Goal: Find specific page/section: Find specific page/section

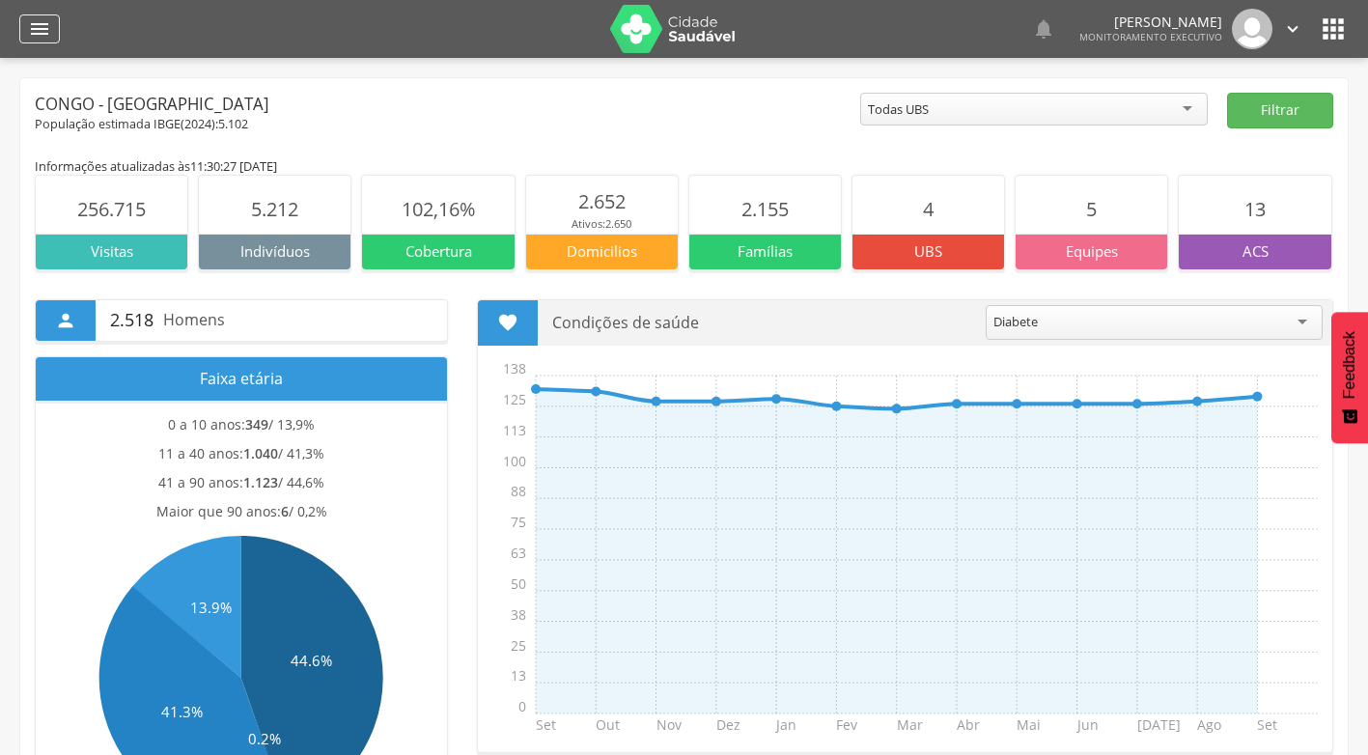
click at [33, 31] on icon "" at bounding box center [39, 28] width 23 height 23
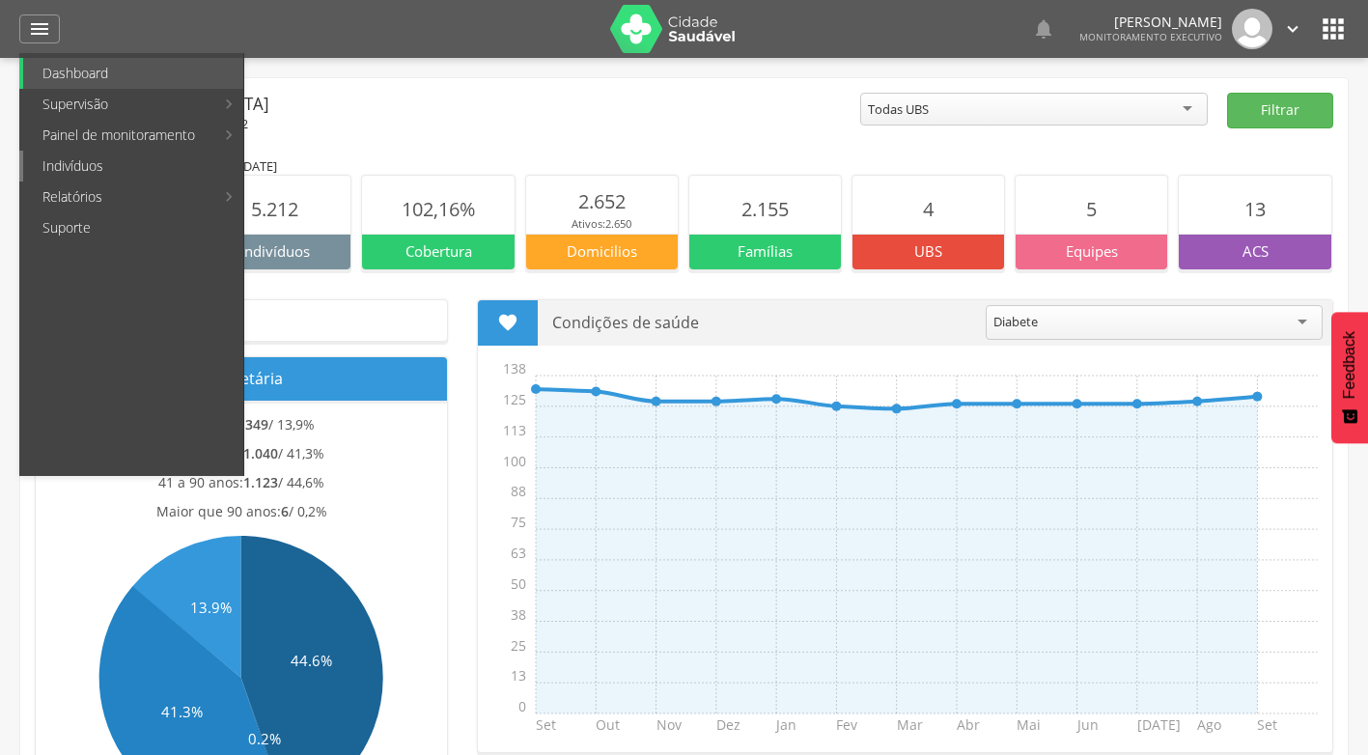
click at [92, 175] on link "Indivíduos" at bounding box center [133, 166] width 220 height 31
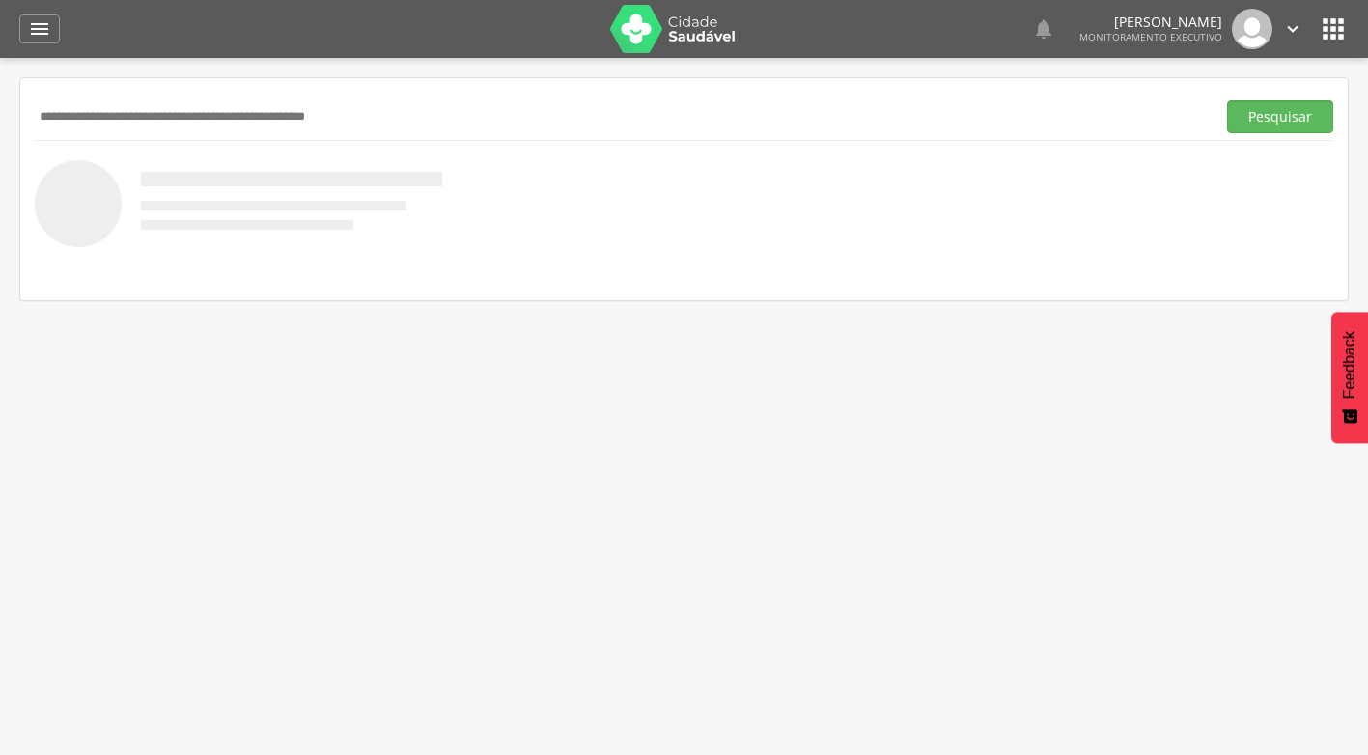
click at [175, 120] on input "text" at bounding box center [621, 116] width 1173 height 33
type input "******"
click at [1227, 100] on button "Pesquisar" at bounding box center [1280, 116] width 106 height 33
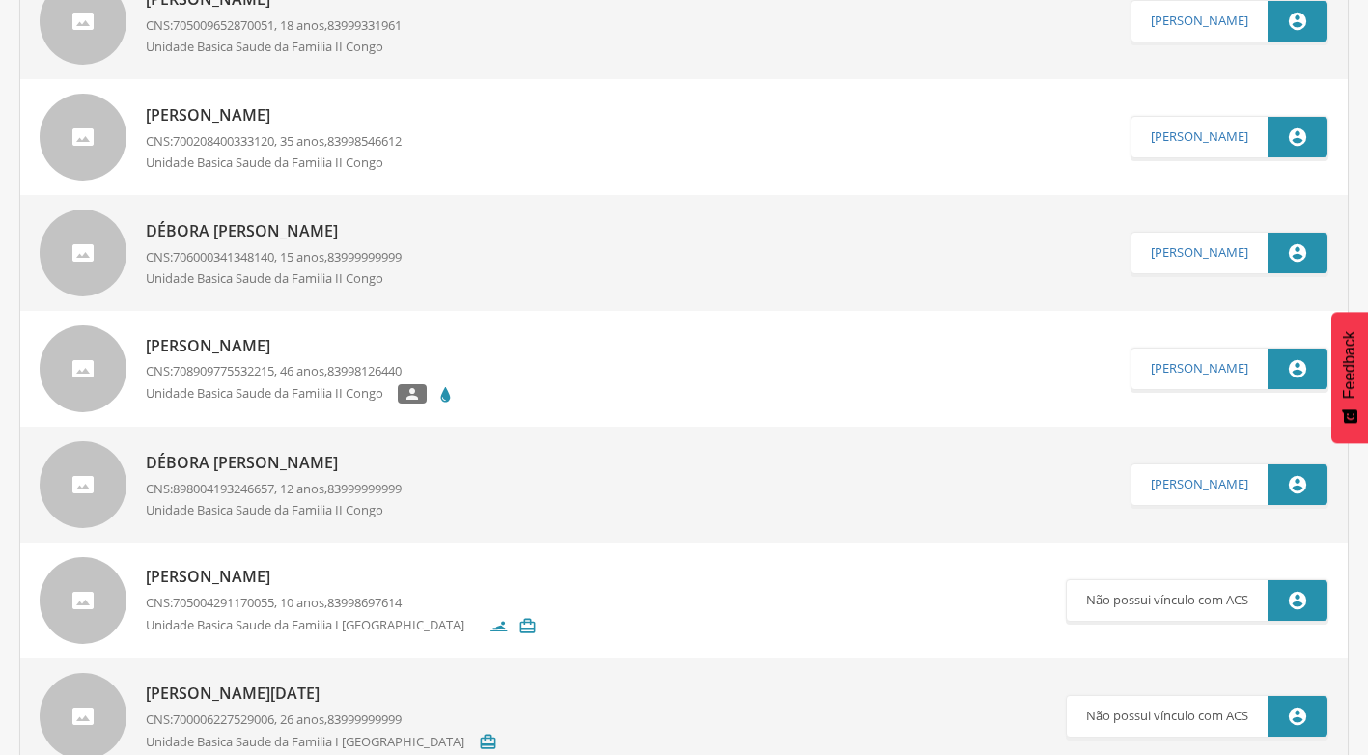
scroll to position [753, 0]
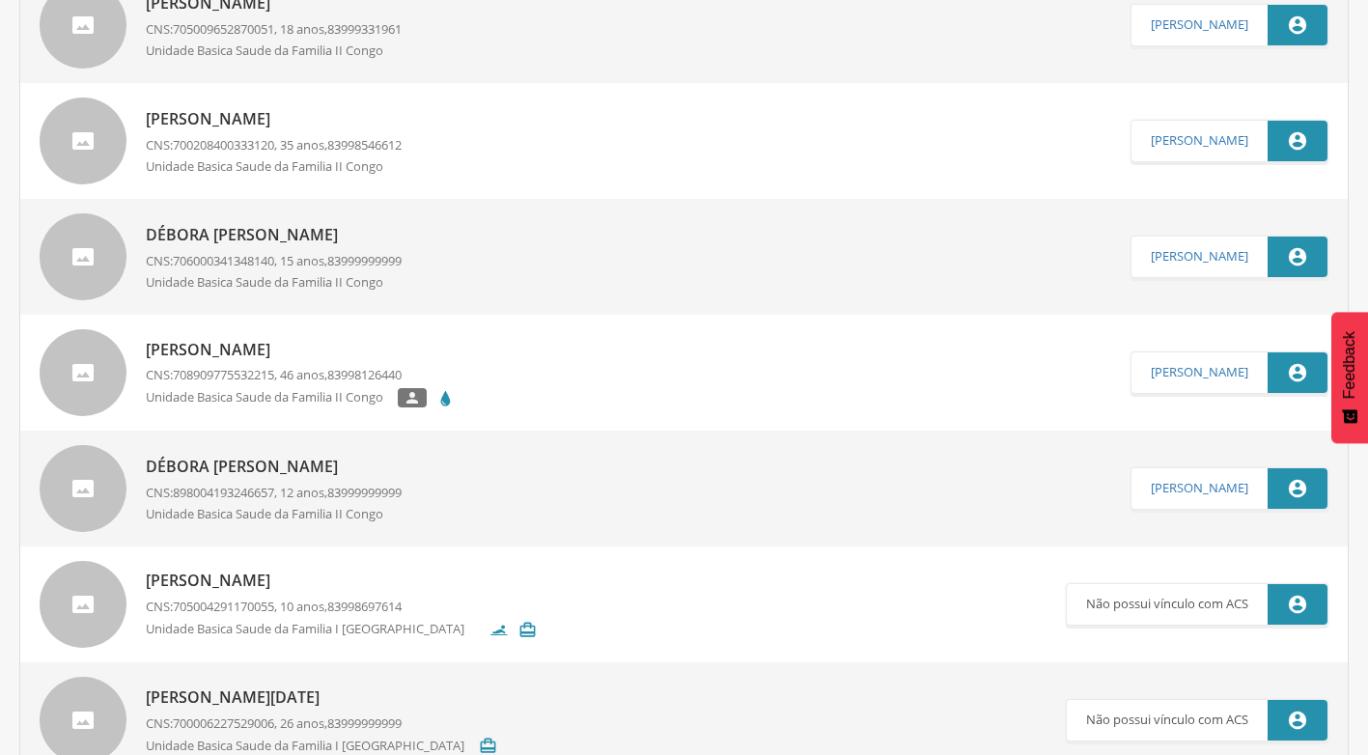
click at [291, 237] on p "Débora [PERSON_NAME]" at bounding box center [274, 235] width 256 height 22
type input "**********"
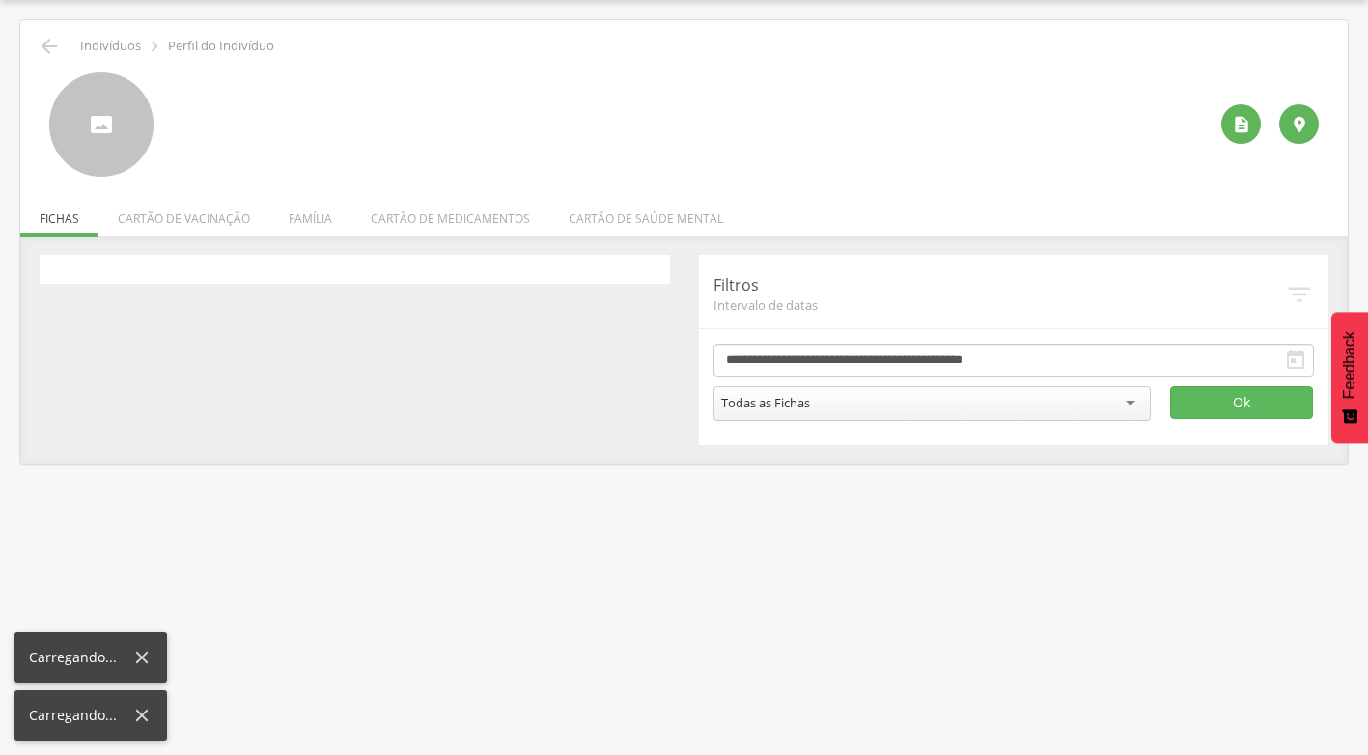
scroll to position [58, 0]
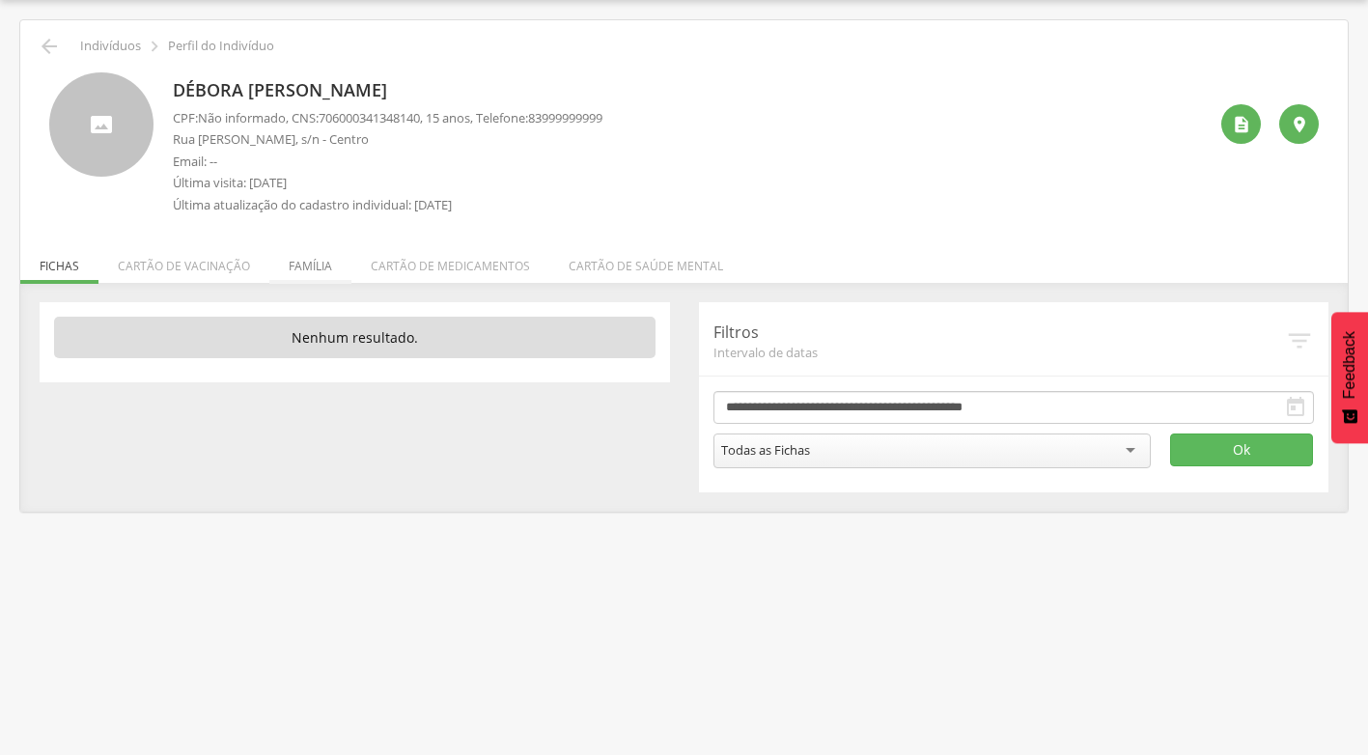
click at [318, 261] on li "Família" at bounding box center [310, 260] width 82 height 45
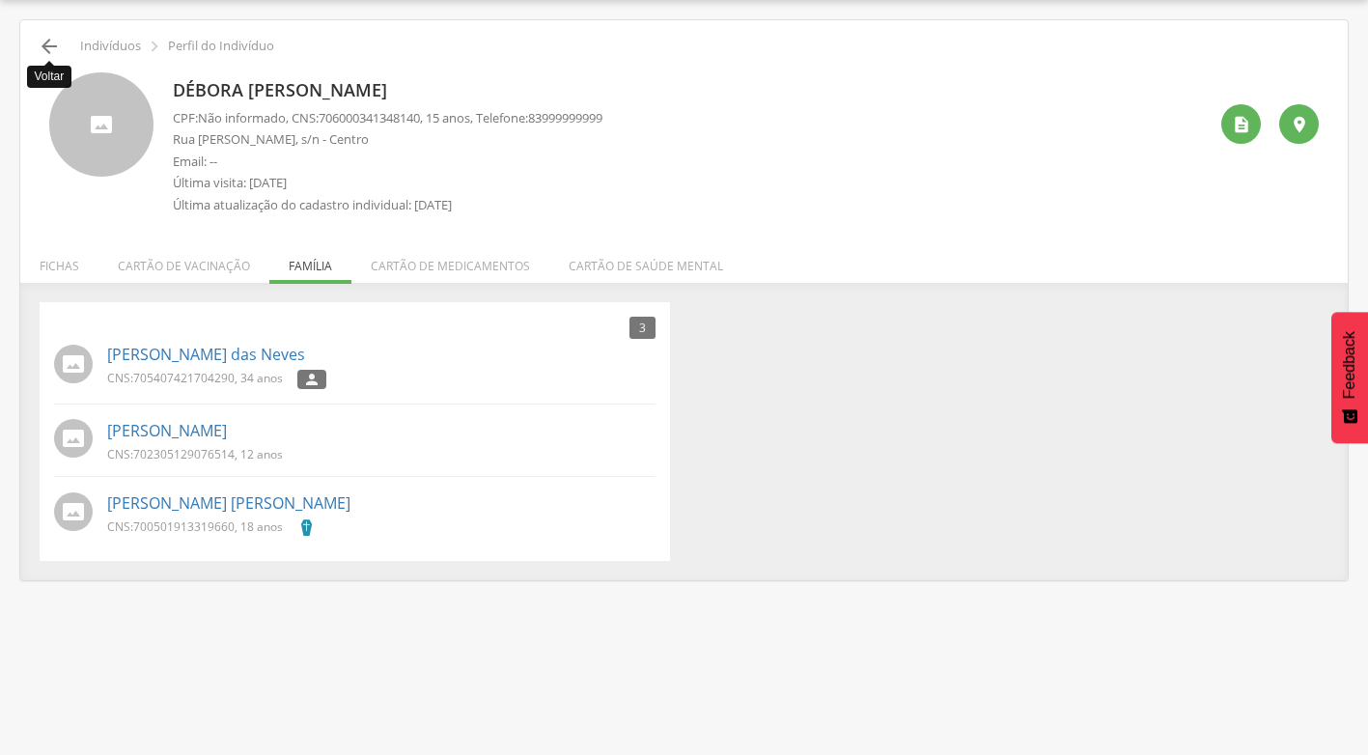
click at [41, 48] on icon "" at bounding box center [49, 46] width 23 height 23
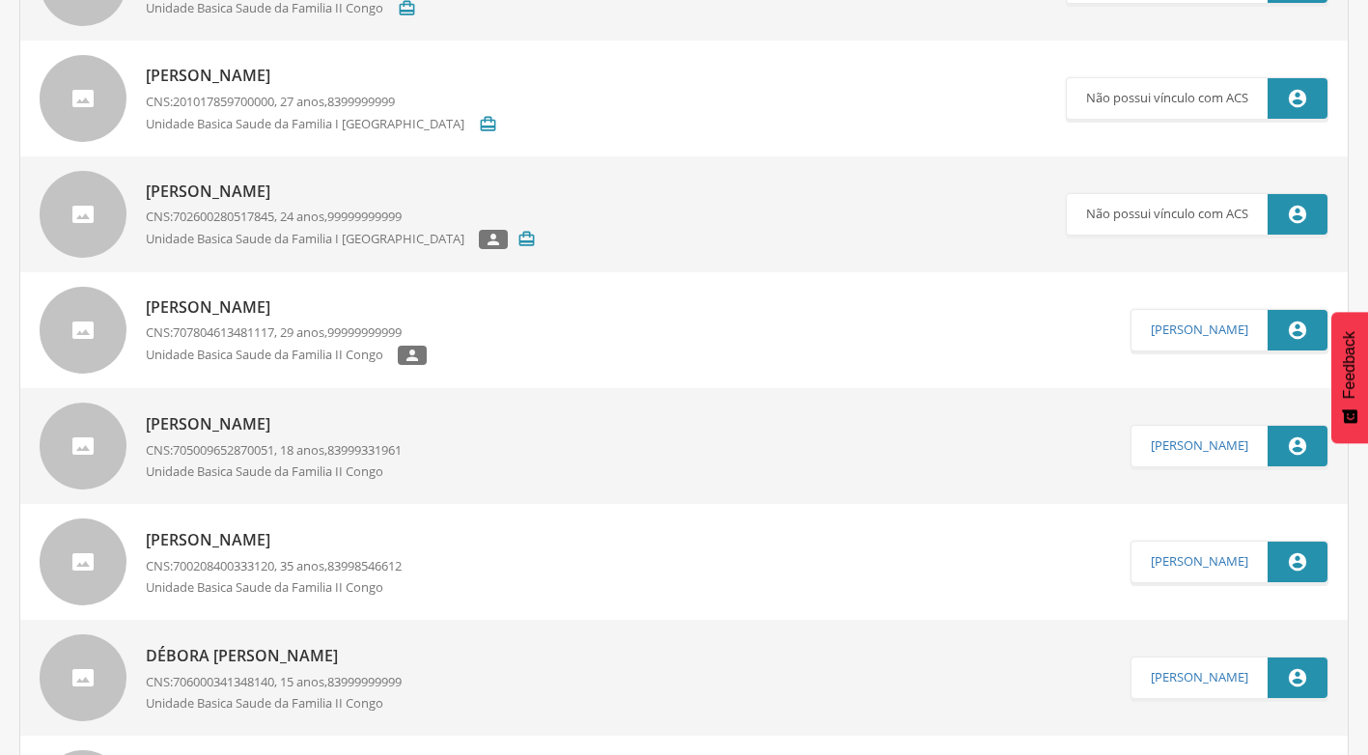
scroll to position [348, 0]
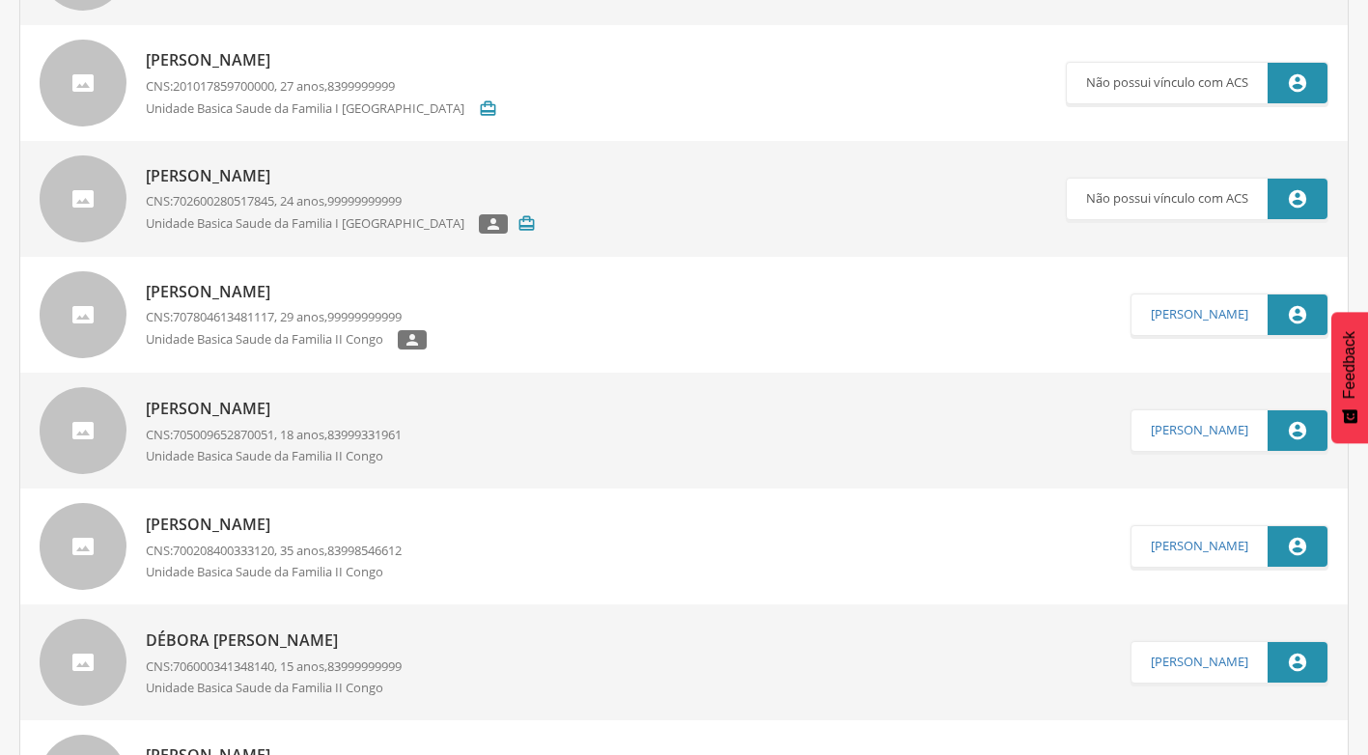
click at [250, 399] on p "[PERSON_NAME]" at bounding box center [274, 409] width 256 height 22
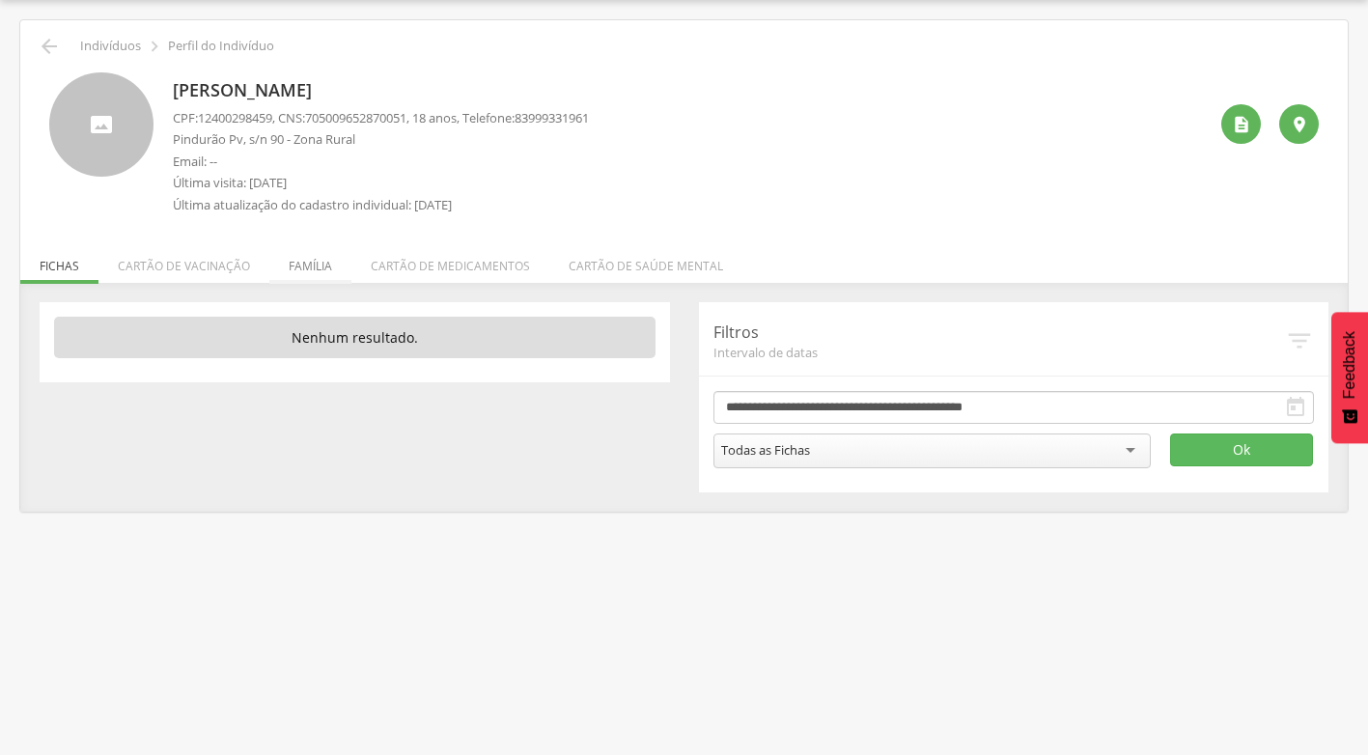
click at [291, 266] on li "Família" at bounding box center [310, 260] width 82 height 45
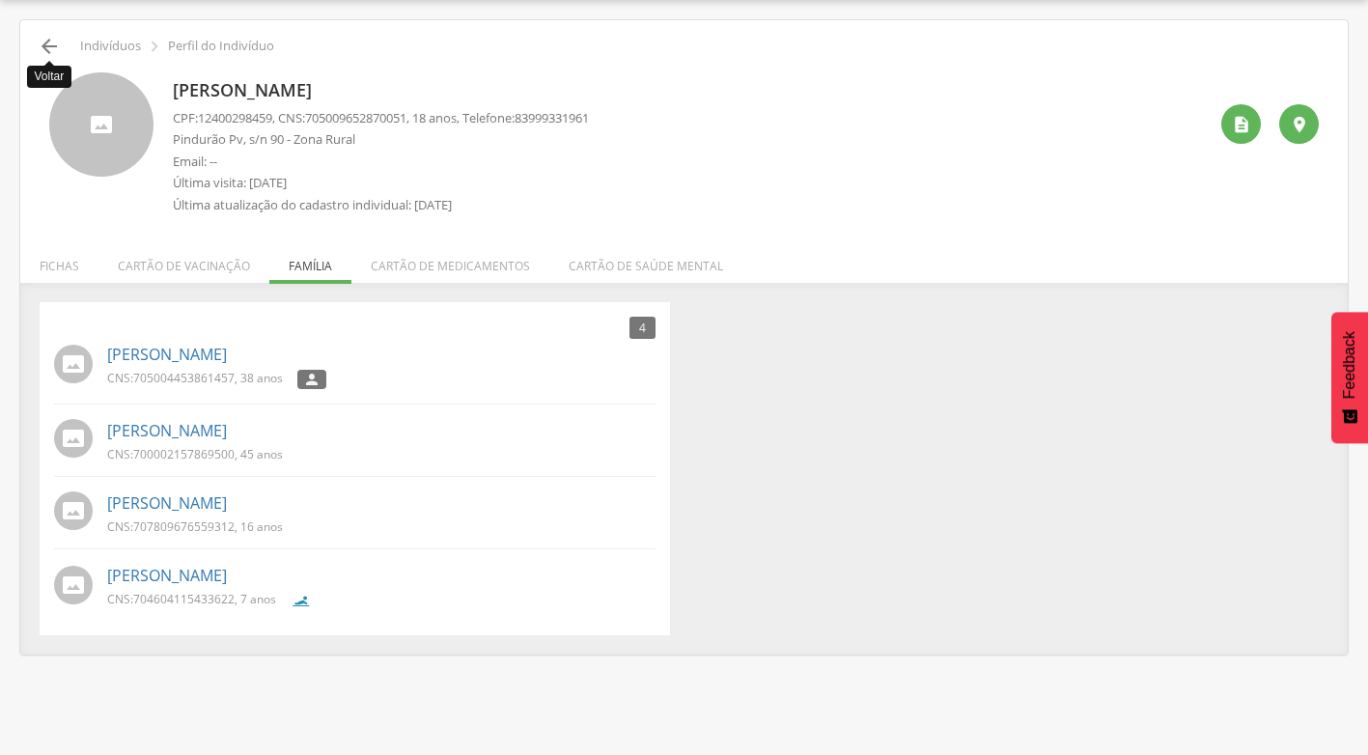
click at [46, 44] on icon "" at bounding box center [49, 46] width 23 height 23
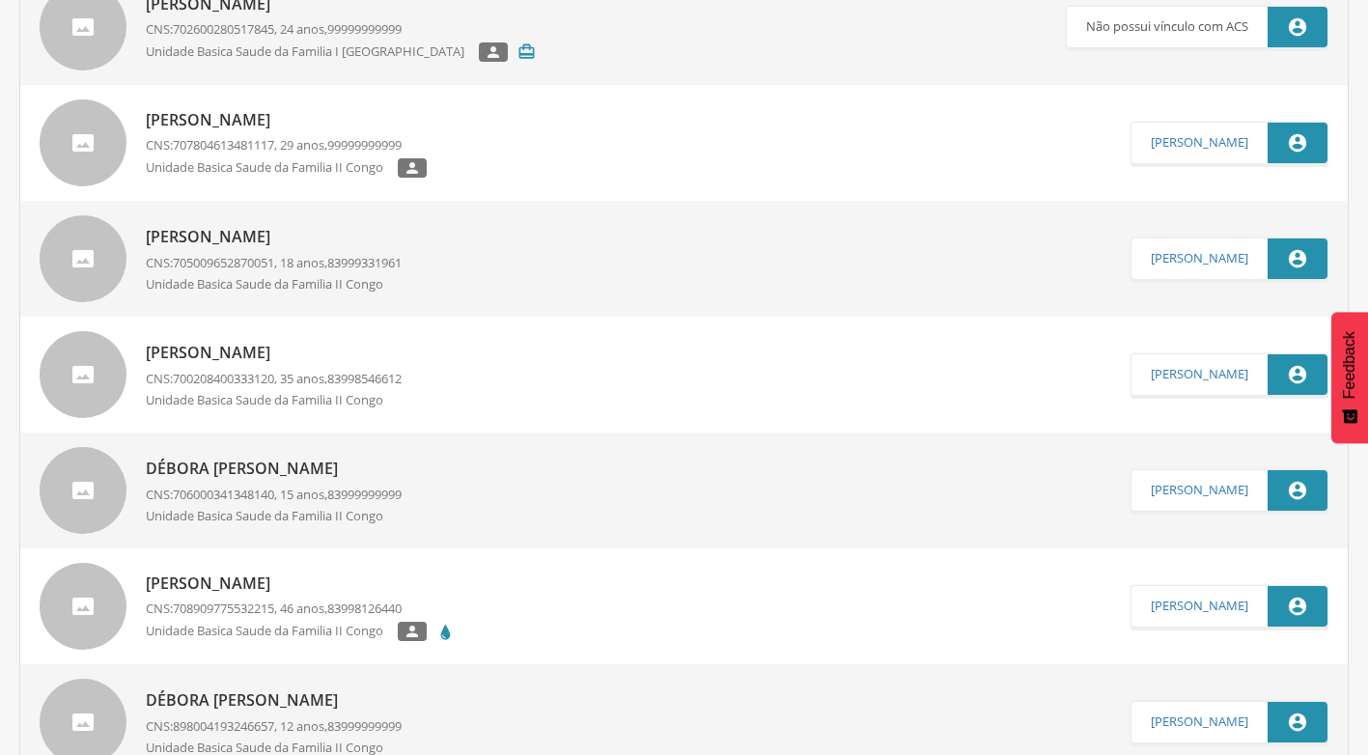
scroll to position [541, 0]
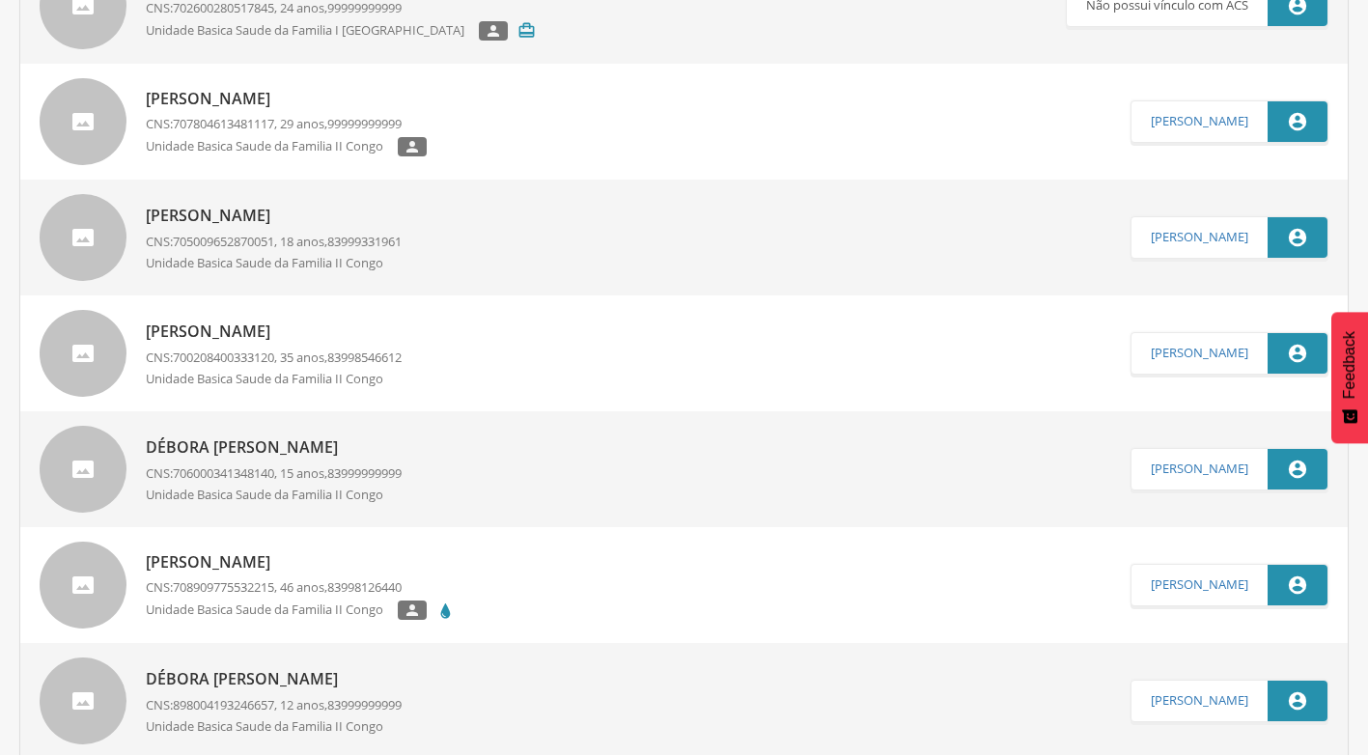
click at [335, 443] on p "Débora [PERSON_NAME]" at bounding box center [274, 447] width 256 height 22
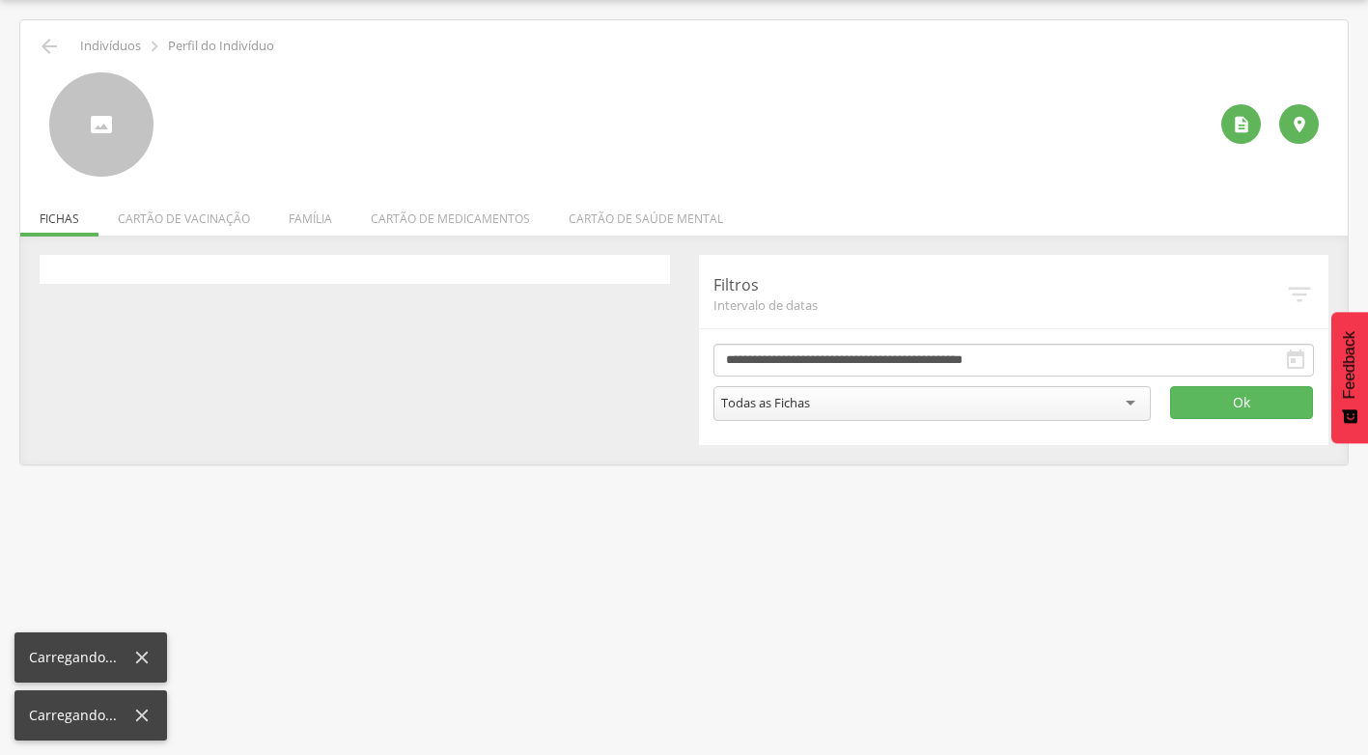
scroll to position [58, 0]
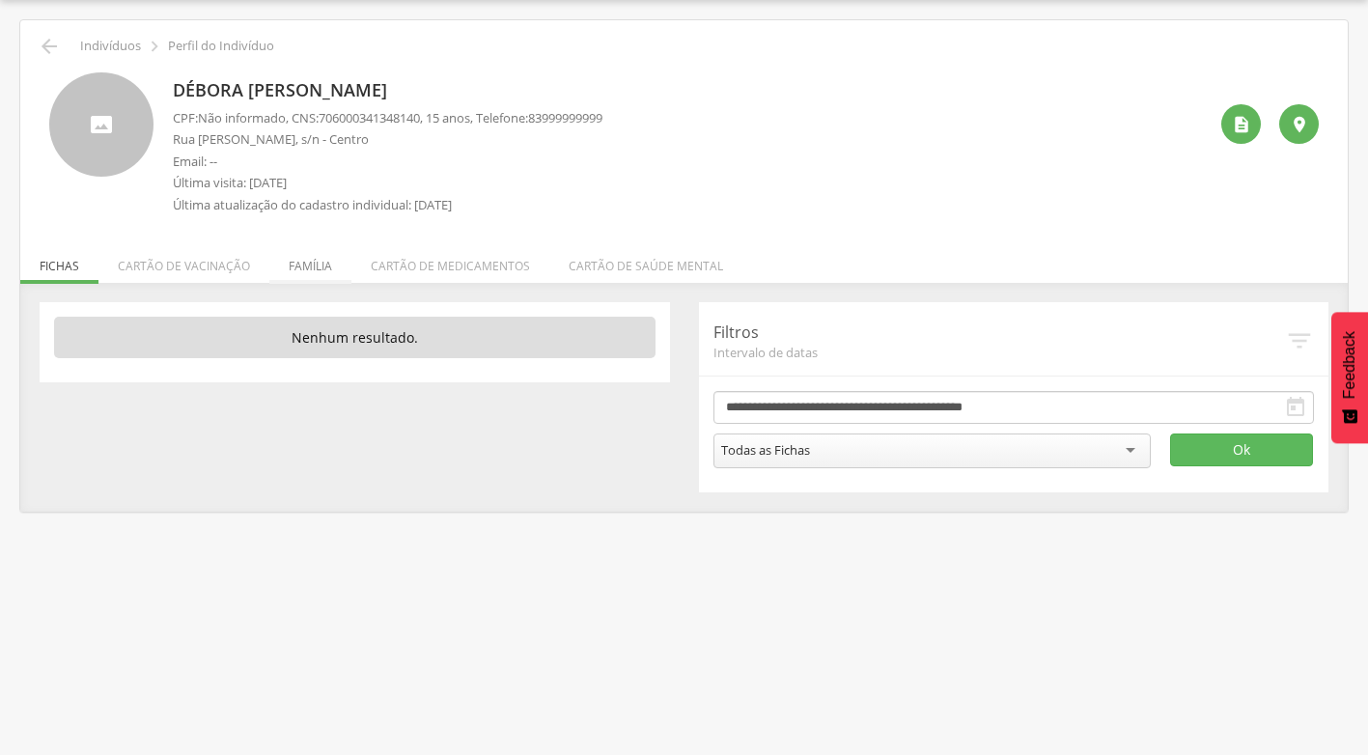
click at [288, 277] on li "Família" at bounding box center [310, 260] width 82 height 45
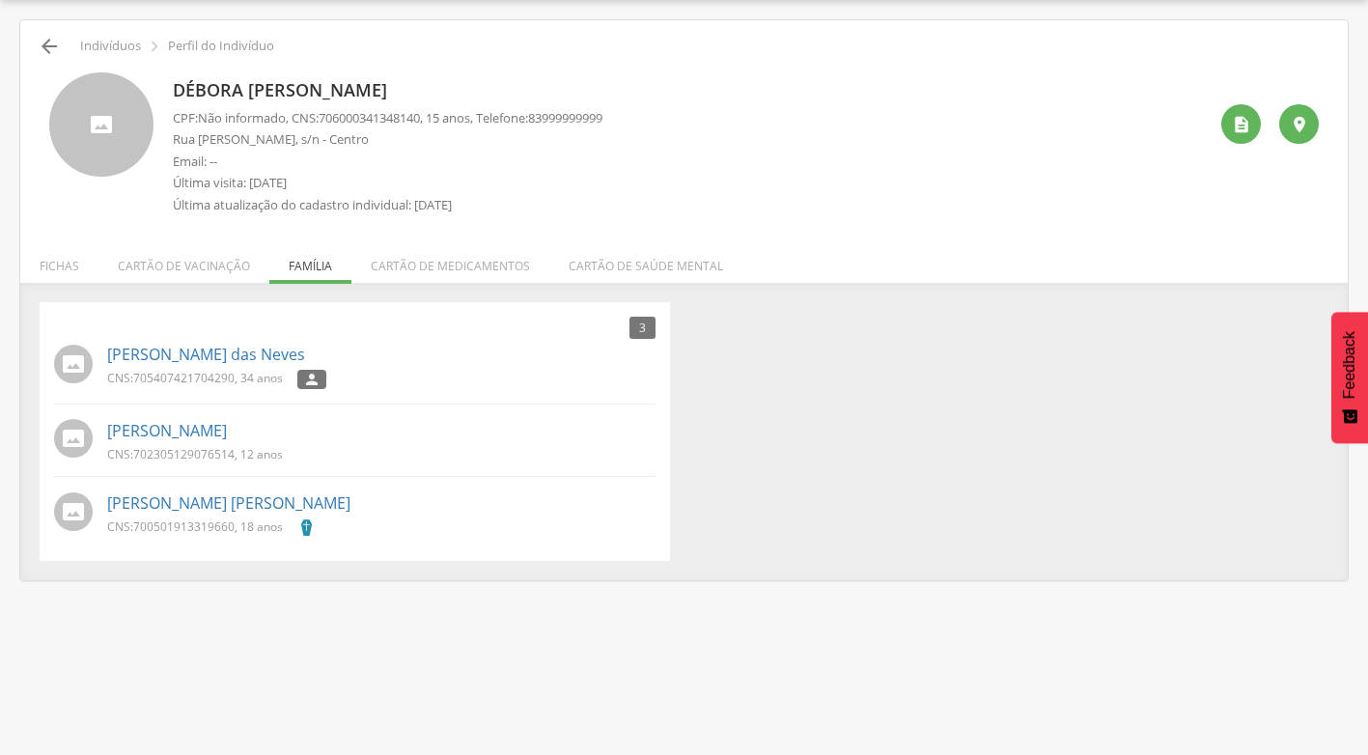
click at [46, 37] on icon "" at bounding box center [49, 46] width 23 height 23
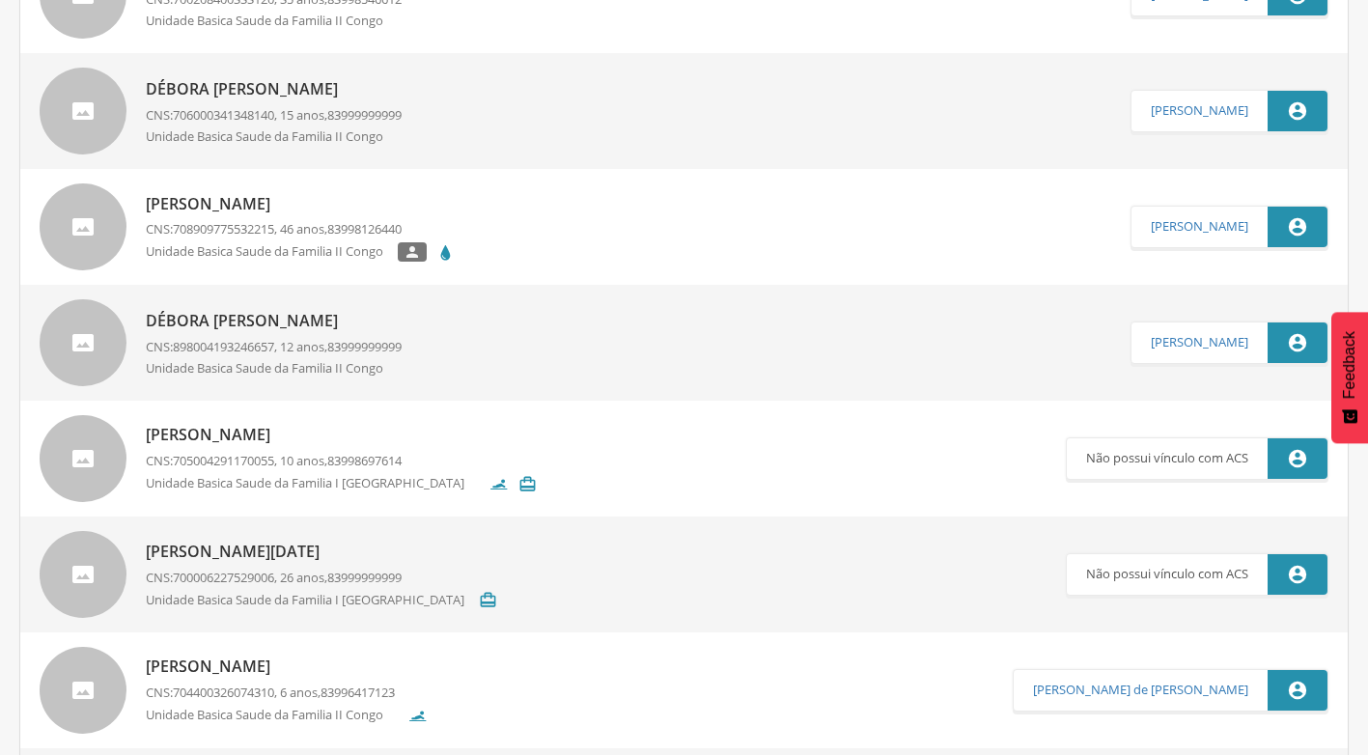
scroll to position [927, 0]
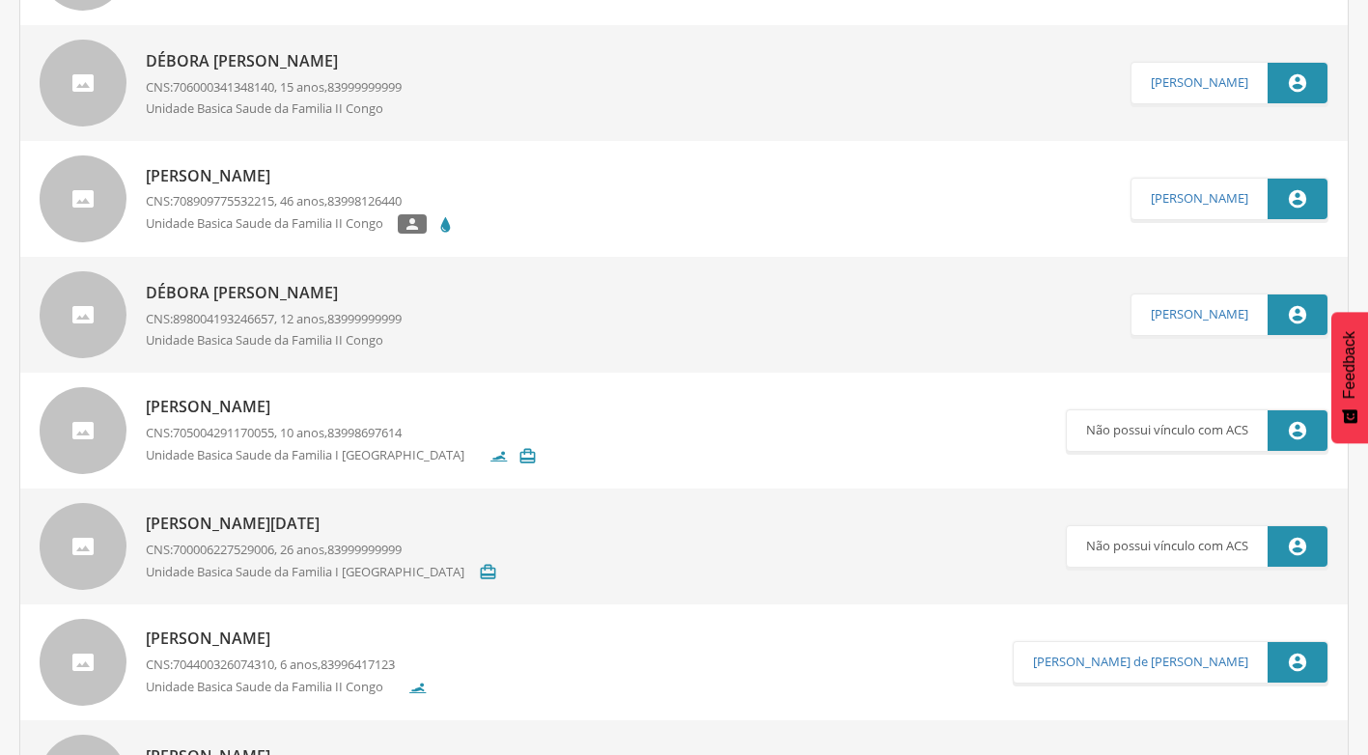
click at [358, 293] on p "Débora [PERSON_NAME]" at bounding box center [274, 293] width 256 height 22
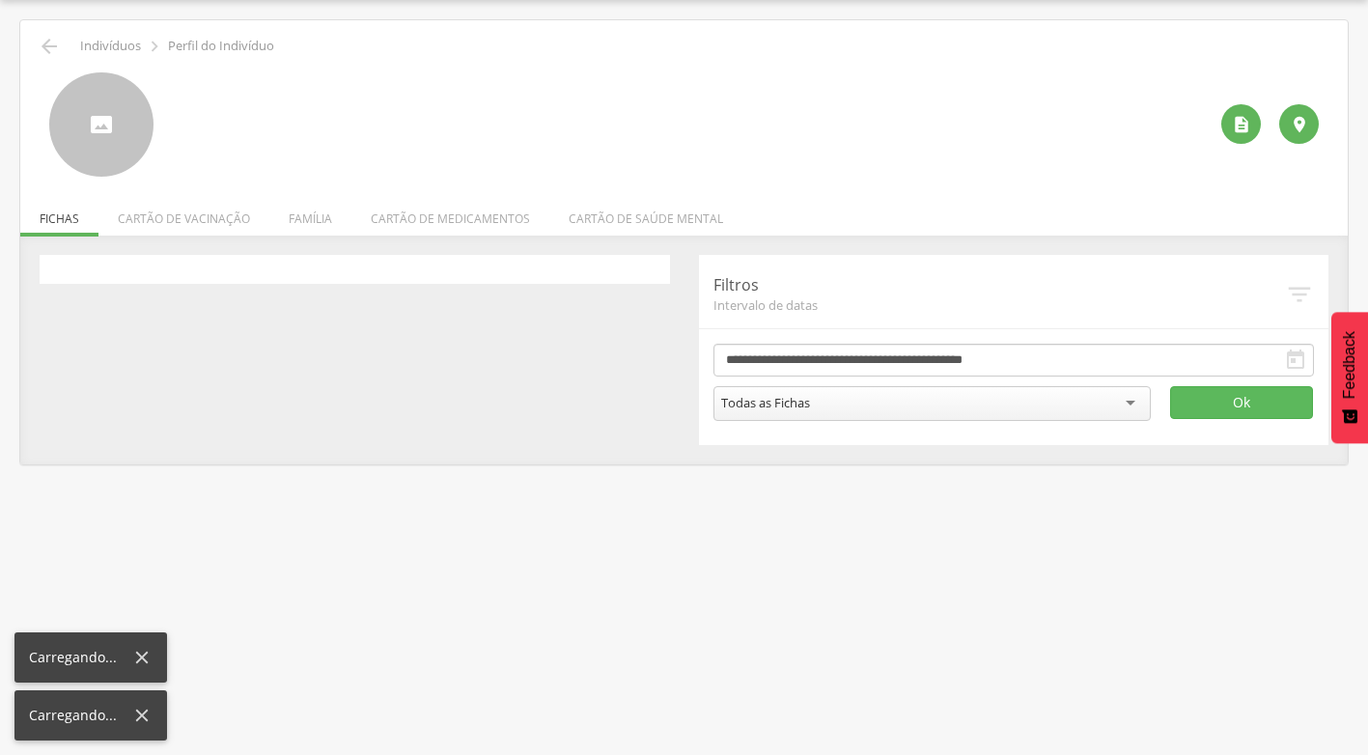
scroll to position [58, 0]
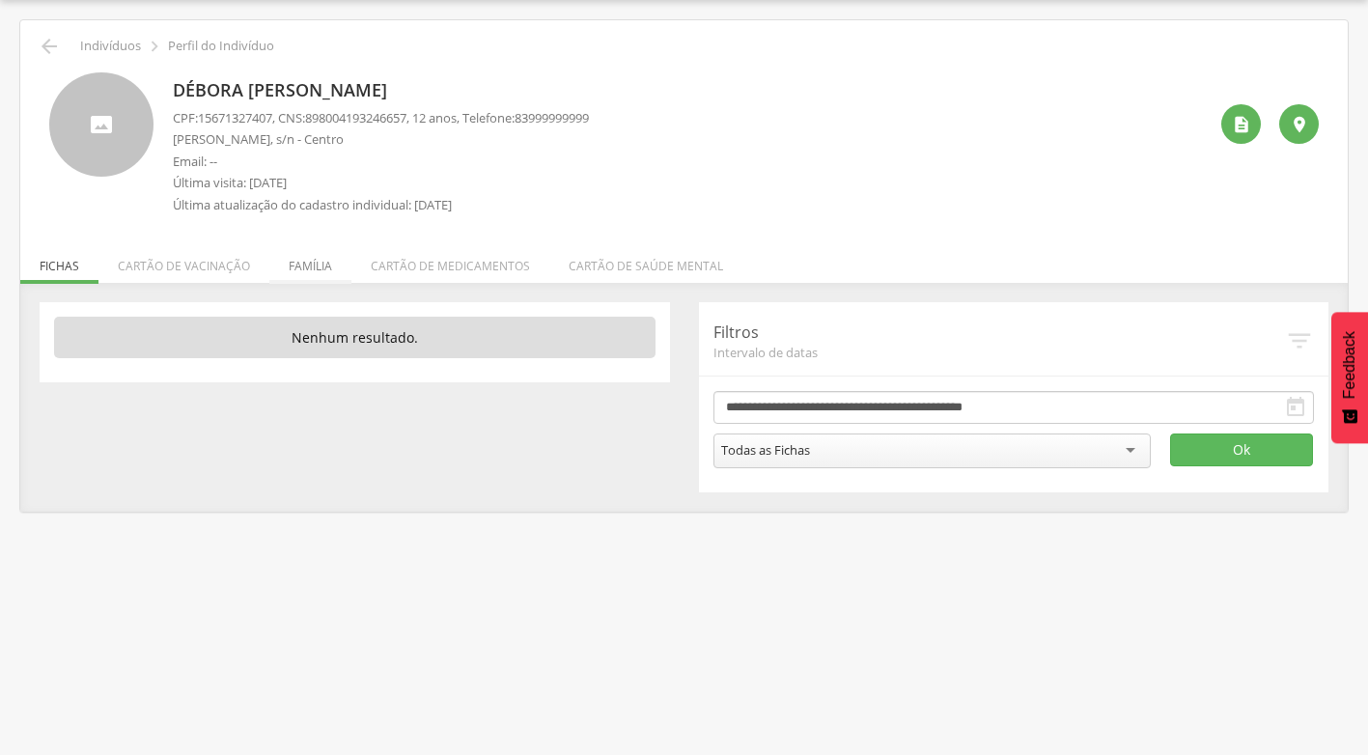
click at [300, 256] on li "Família" at bounding box center [310, 260] width 82 height 45
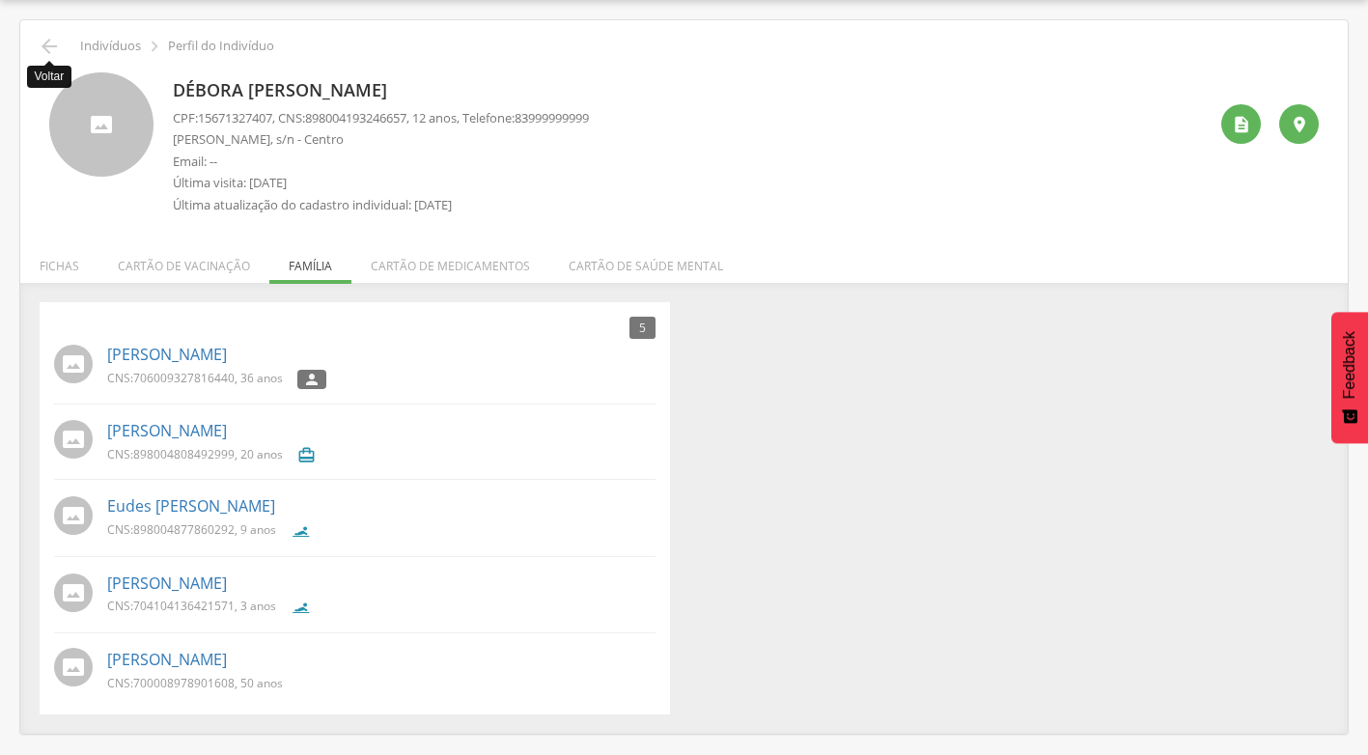
click at [56, 42] on icon "" at bounding box center [49, 46] width 23 height 23
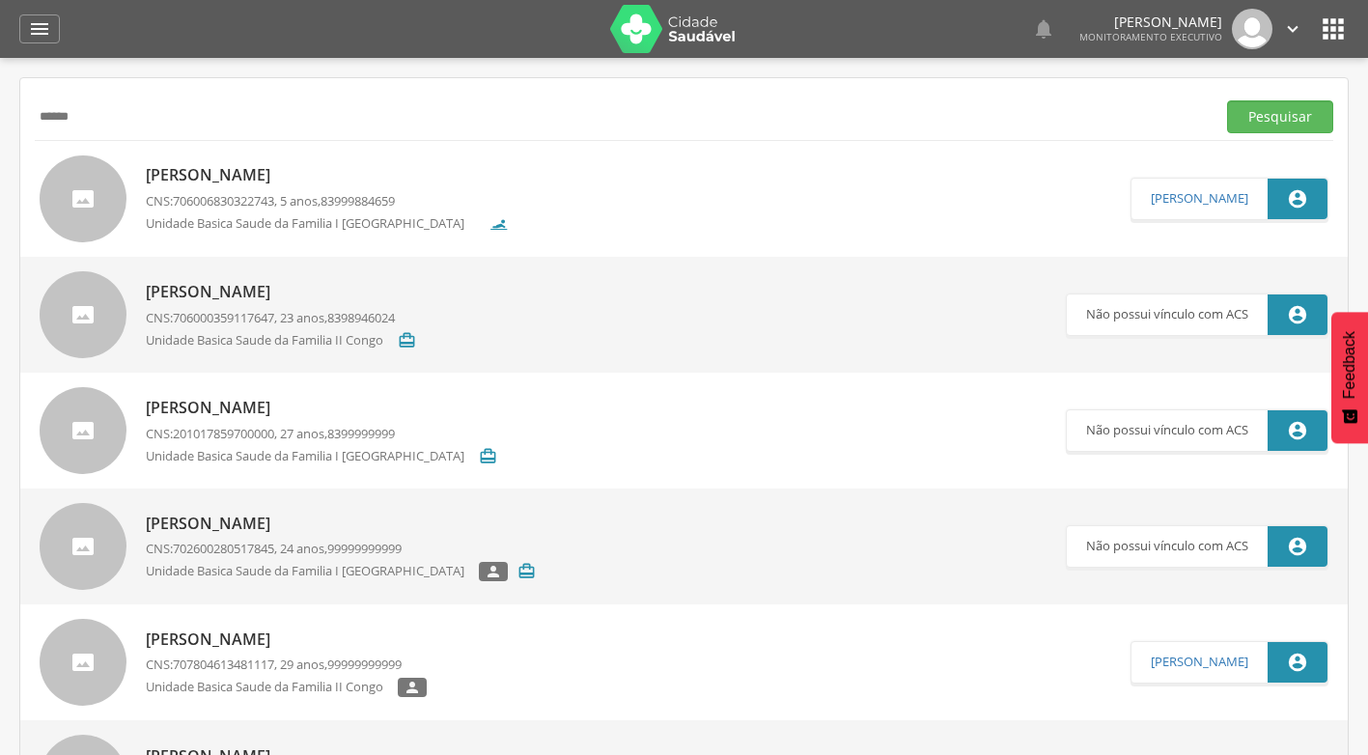
click at [101, 100] on input "******" at bounding box center [621, 116] width 1173 height 33
click at [107, 118] on input "text" at bounding box center [621, 116] width 1173 height 33
